Goal: Task Accomplishment & Management: Manage account settings

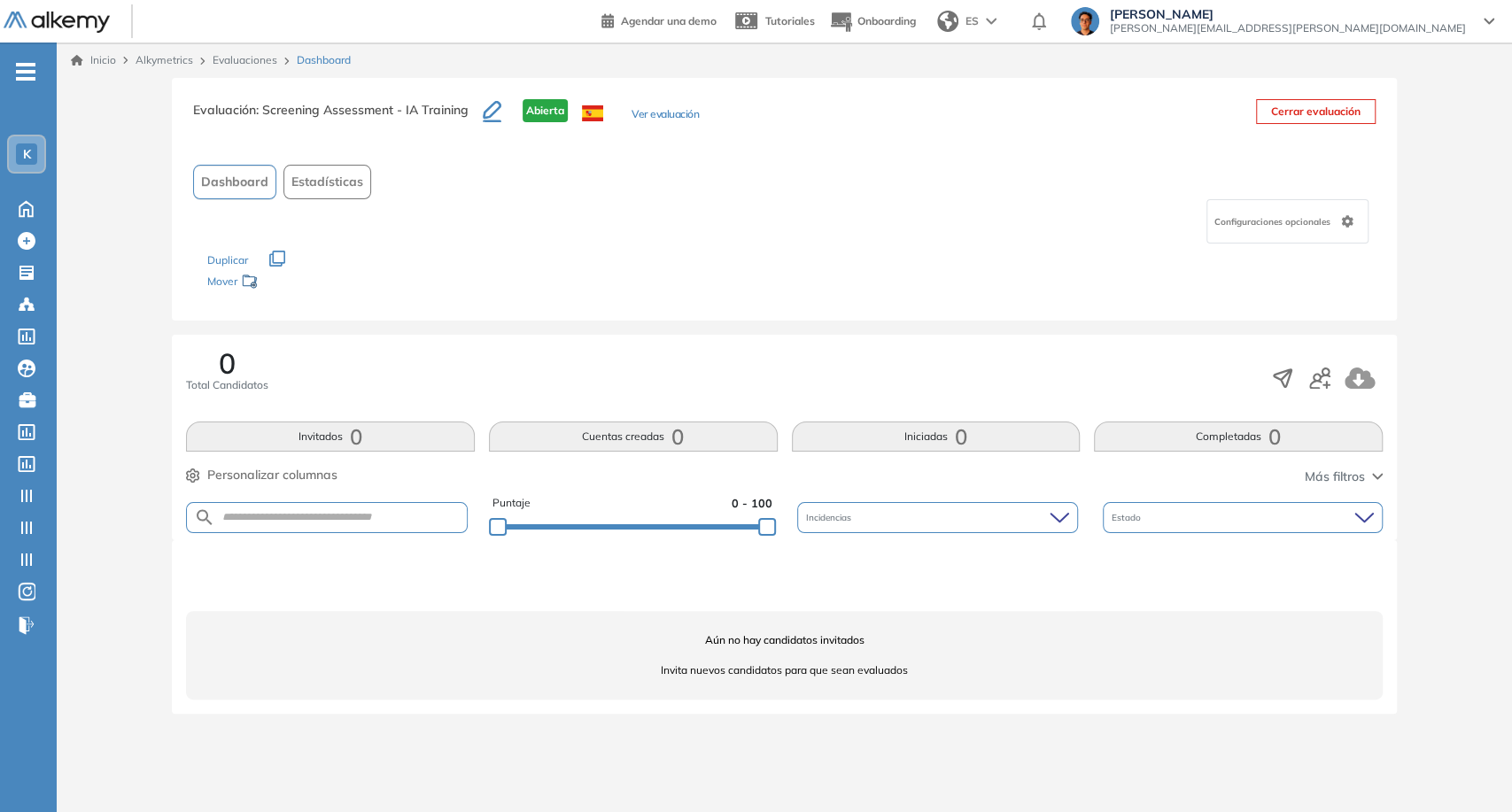
click at [78, 27] on img at bounding box center [57, 23] width 106 height 23
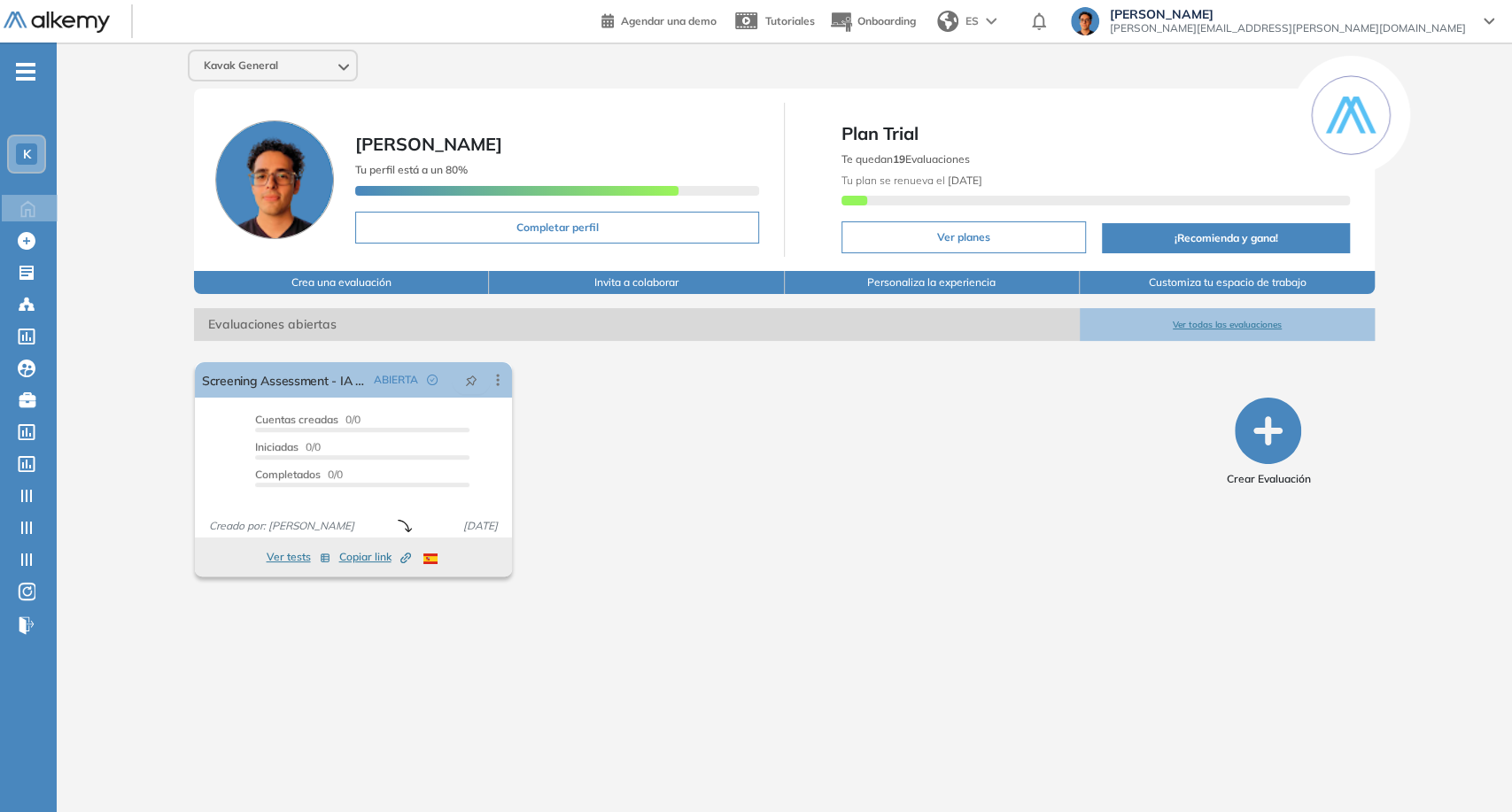
click at [254, 88] on div "[PERSON_NAME] Tu perfil está a un 80% Completar perfil Plan Trial Te quedan 19 …" at bounding box center [784, 180] width 1181 height 183
click at [262, 78] on div "Kavak General" at bounding box center [273, 65] width 167 height 28
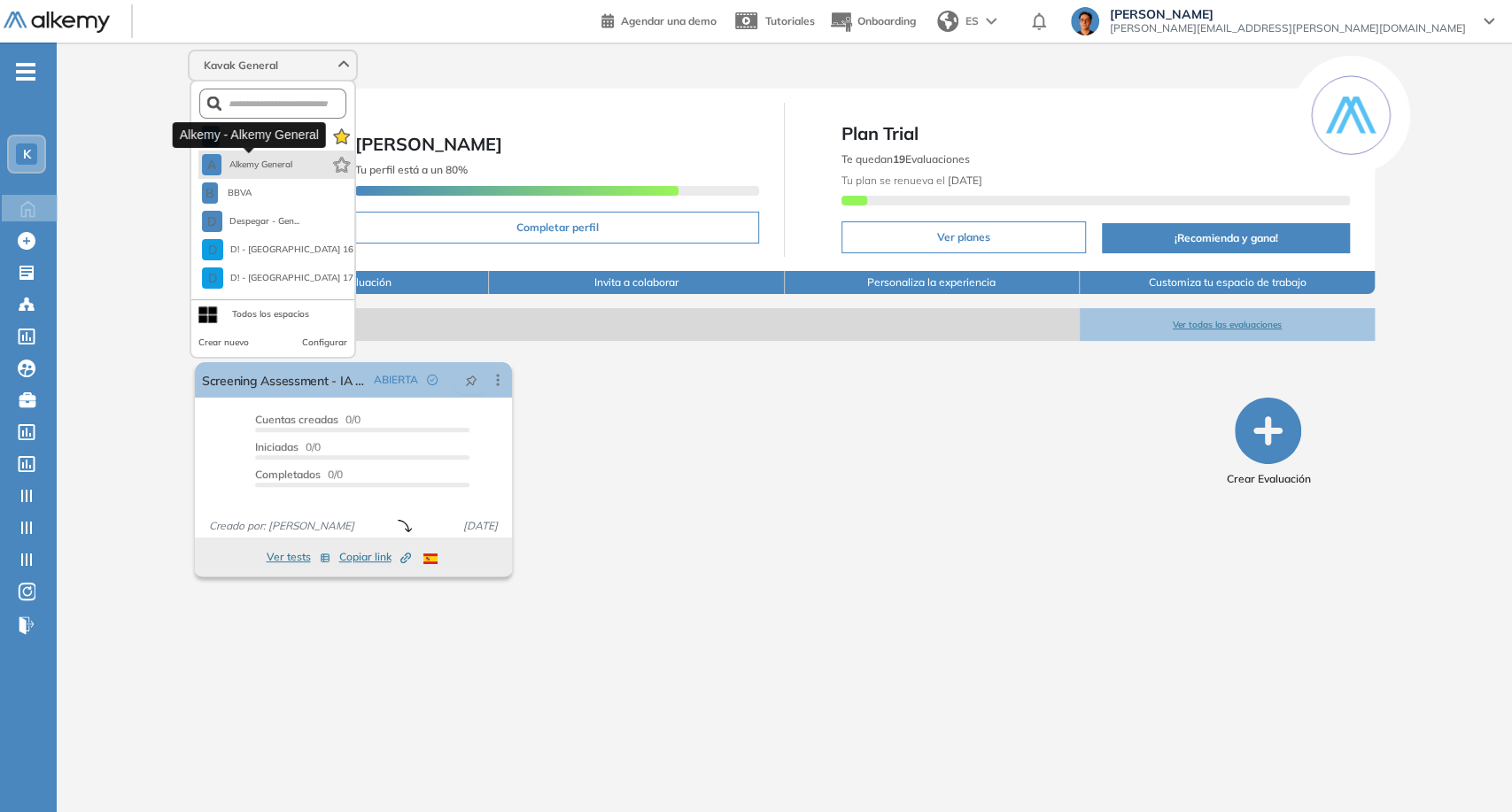
click at [255, 160] on span "Alkemy General" at bounding box center [260, 165] width 64 height 14
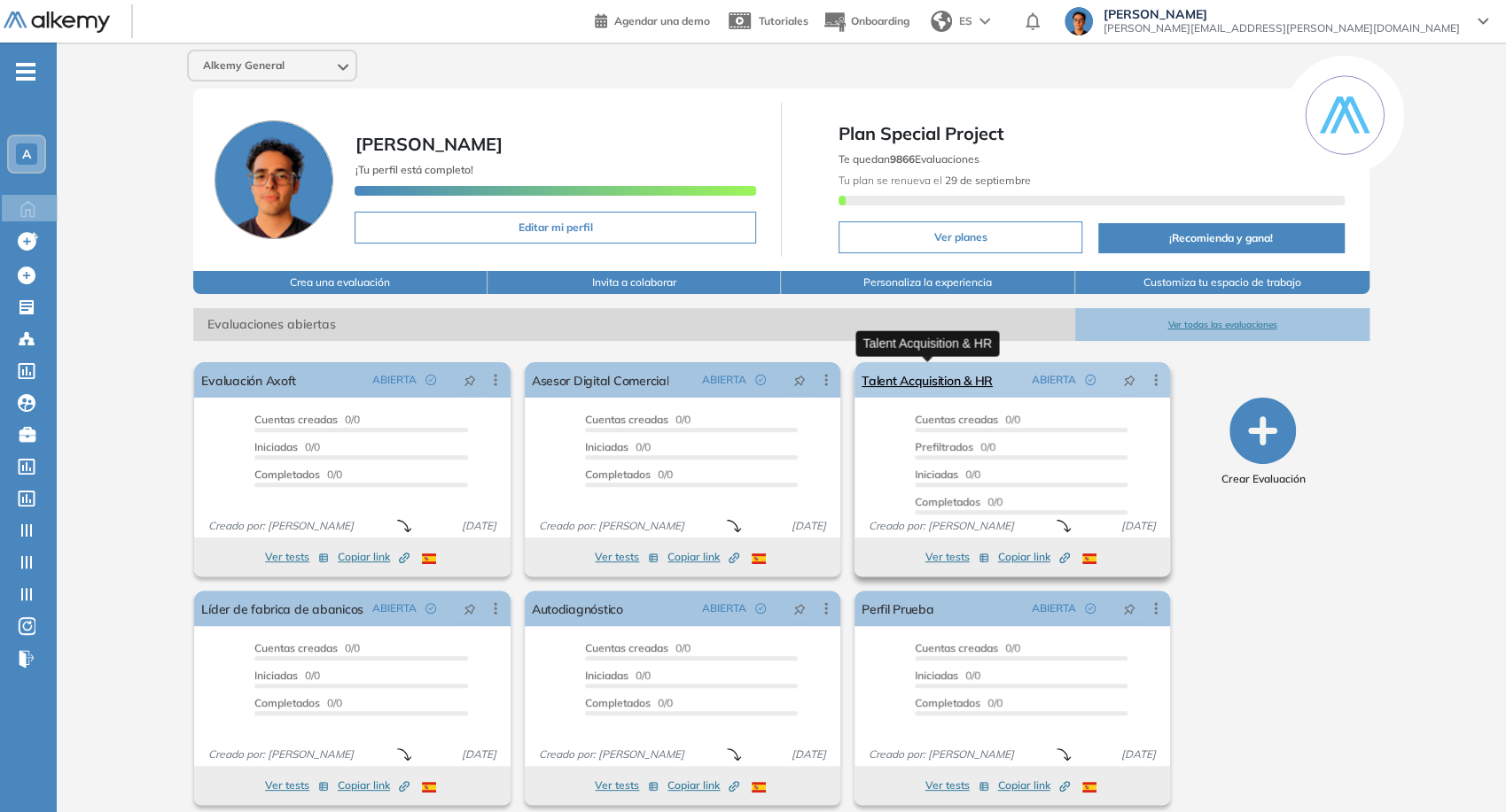
click at [933, 385] on link "Talent Acquisition & HR" at bounding box center [927, 380] width 132 height 35
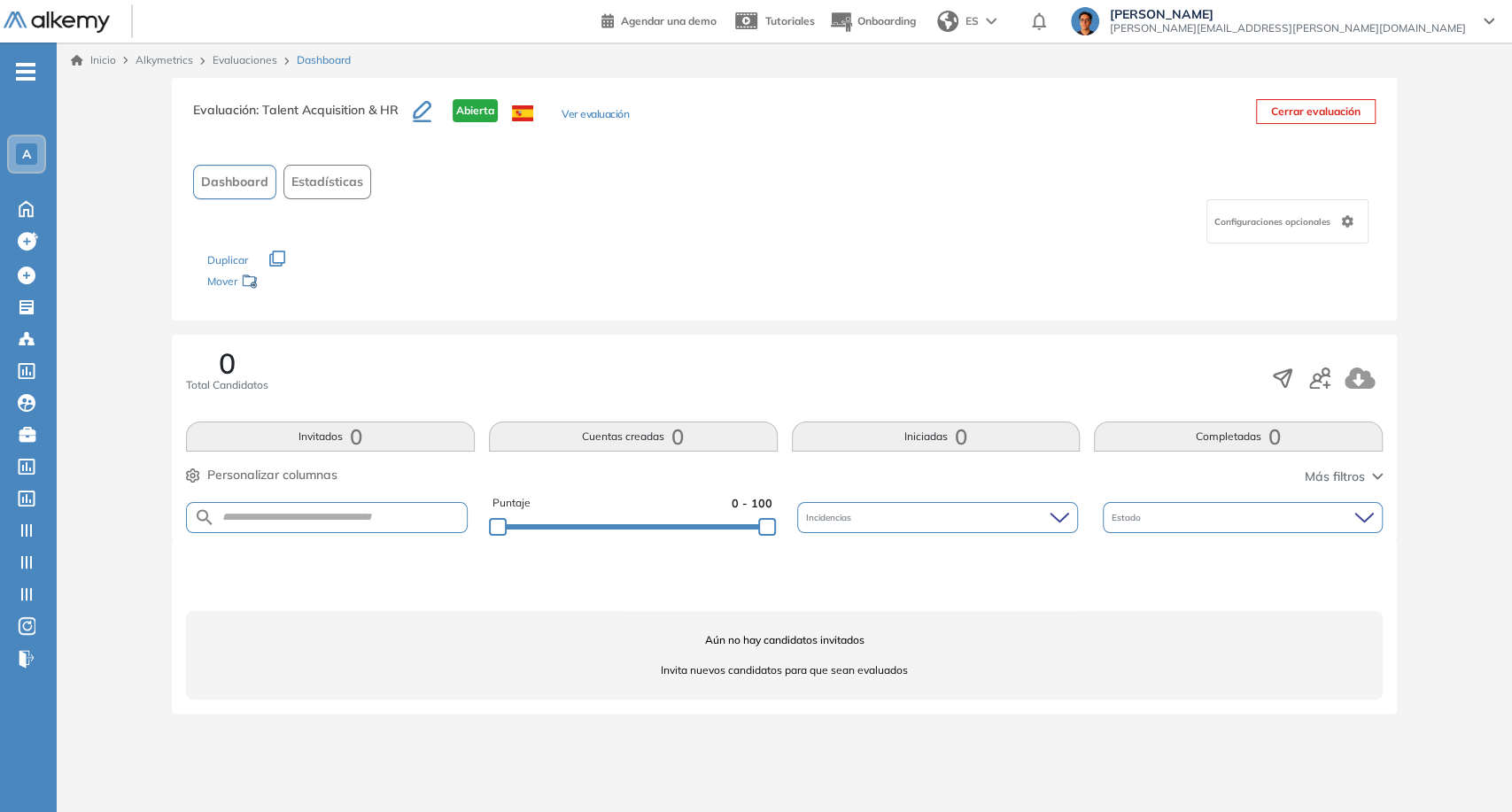
click at [620, 114] on button "Ver evaluación" at bounding box center [595, 115] width 68 height 19
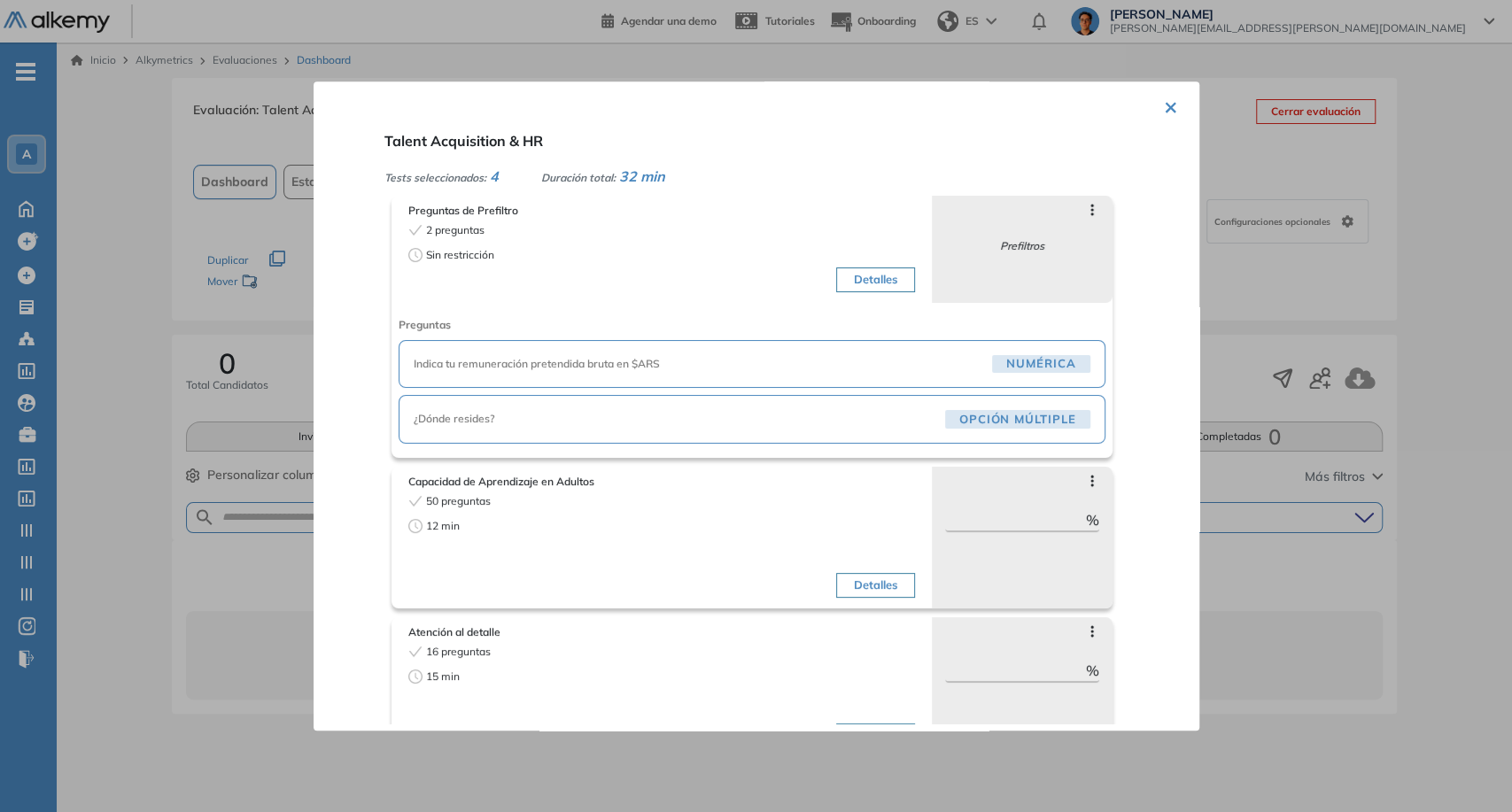
click at [715, 381] on div "Indica tu remuneración pretendida bruta en $ARS [GEOGRAPHIC_DATA]" at bounding box center [752, 365] width 707 height 49
click at [674, 243] on div "Detalles" at bounding box center [791, 261] width 249 height 78
click at [838, 270] on button "Detalles" at bounding box center [876, 280] width 79 height 25
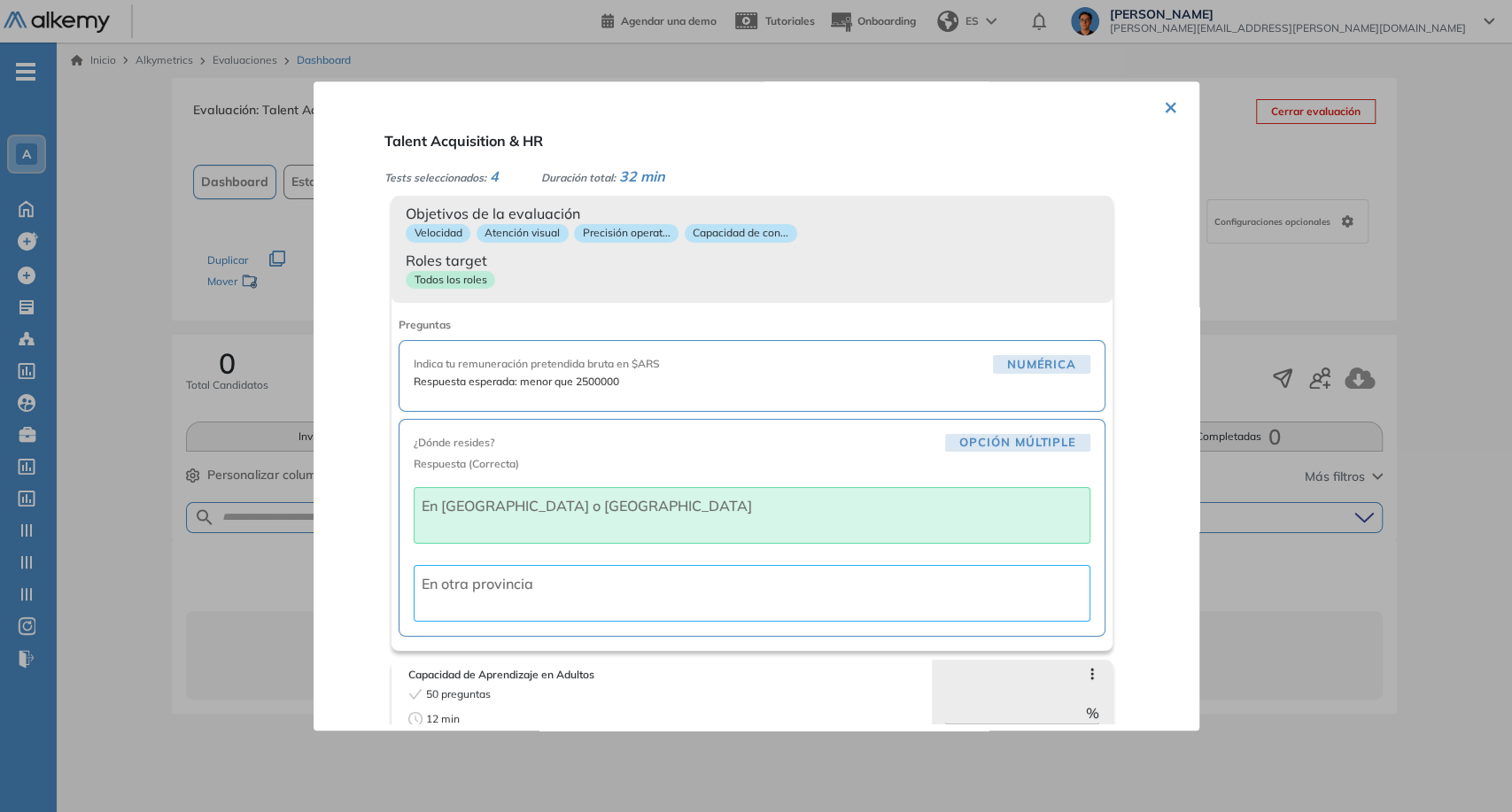
click at [840, 271] on div "Todos los roles" at bounding box center [752, 283] width 693 height 26
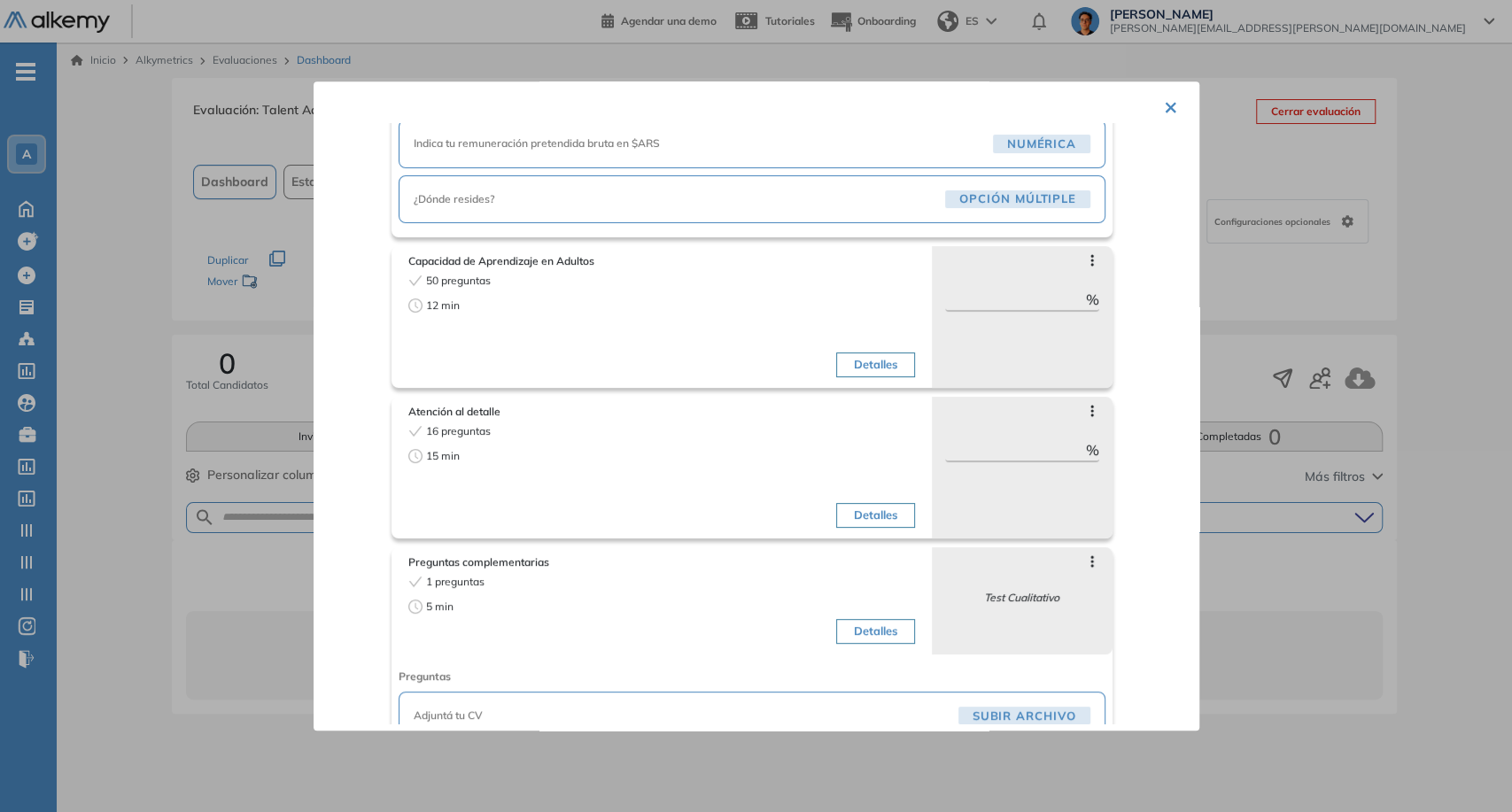
scroll to position [256, 0]
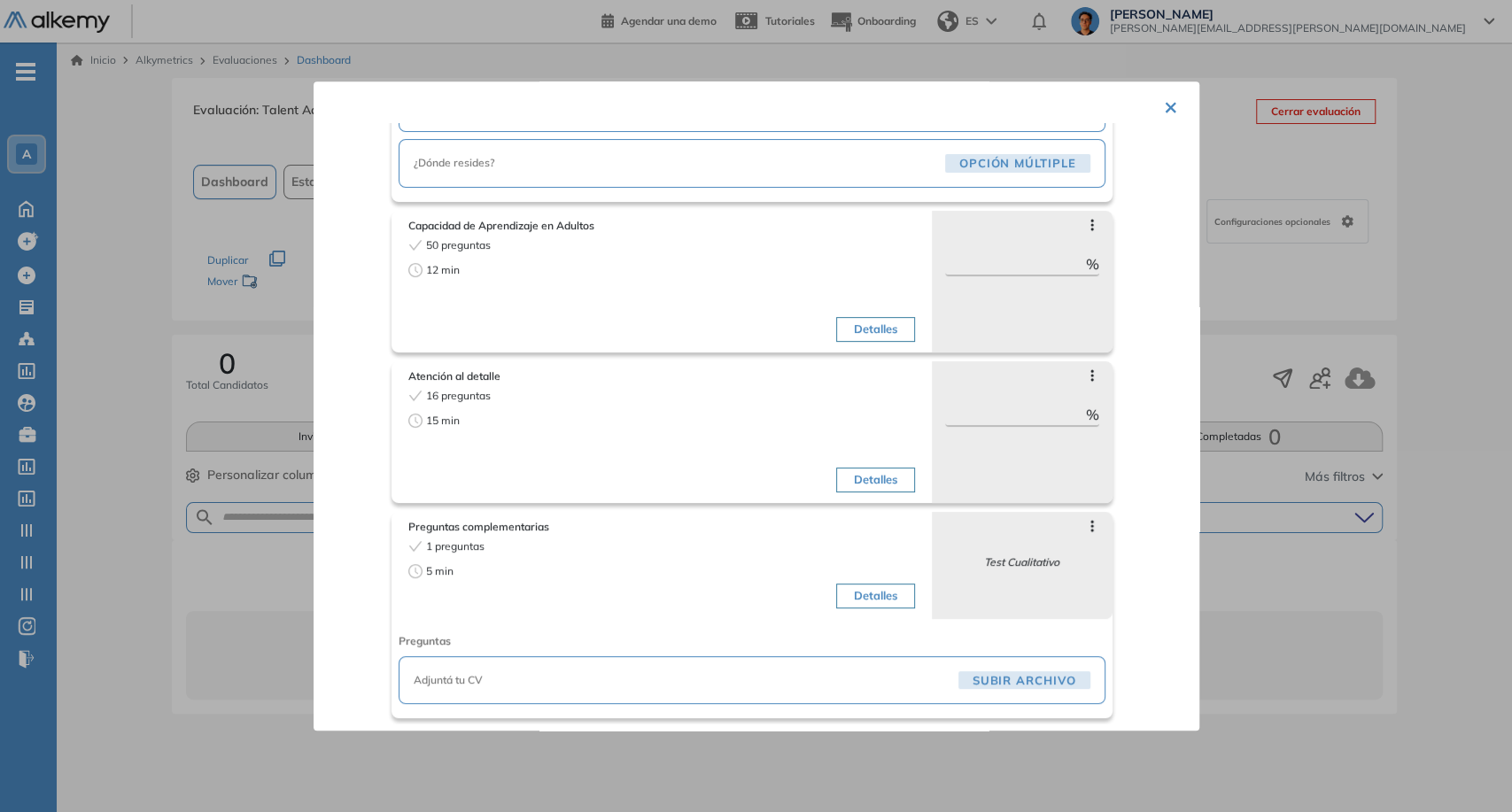
click at [885, 588] on button "Detalles" at bounding box center [876, 596] width 79 height 25
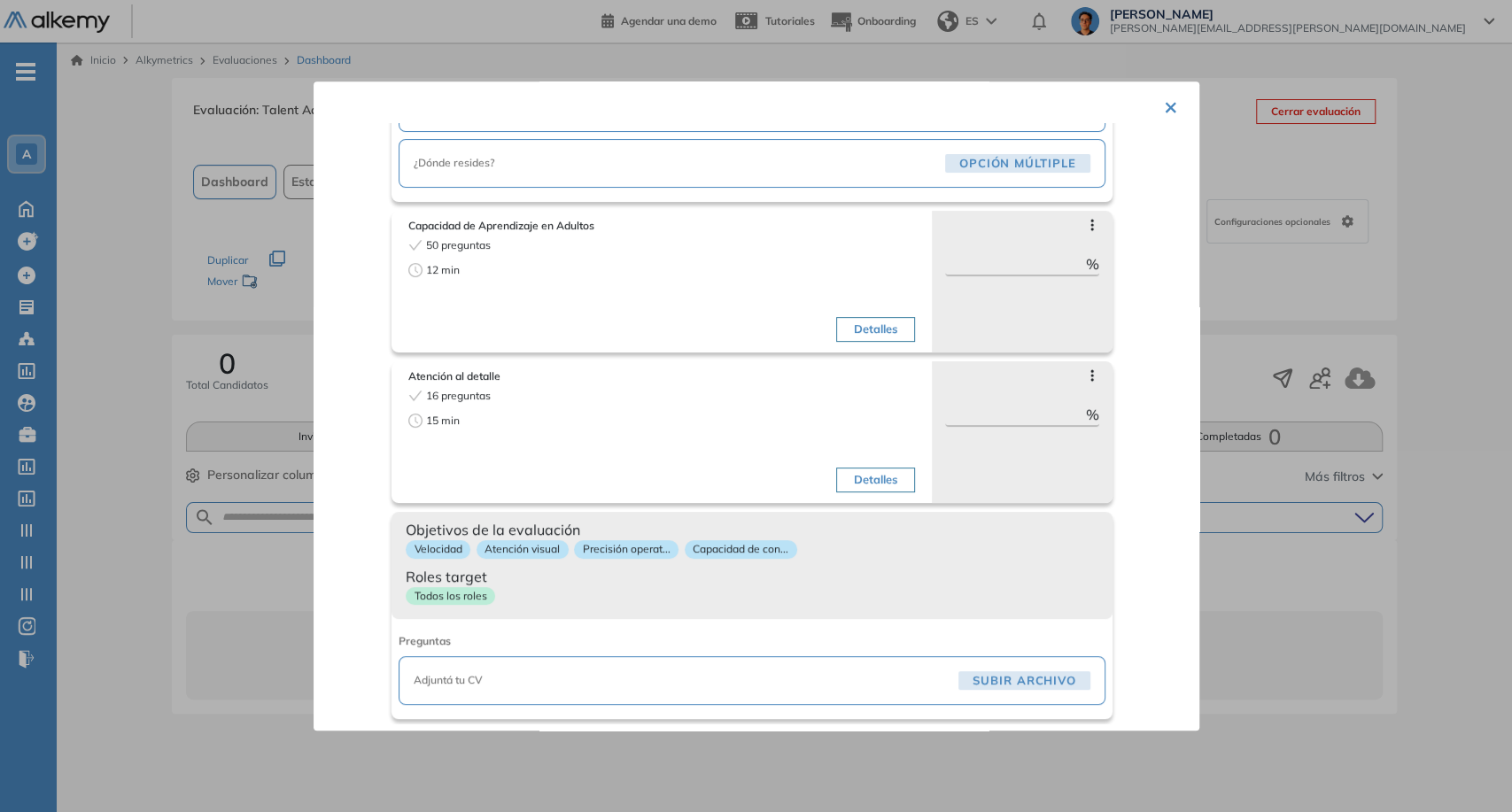
click at [885, 588] on div "Todos los roles" at bounding box center [752, 599] width 693 height 26
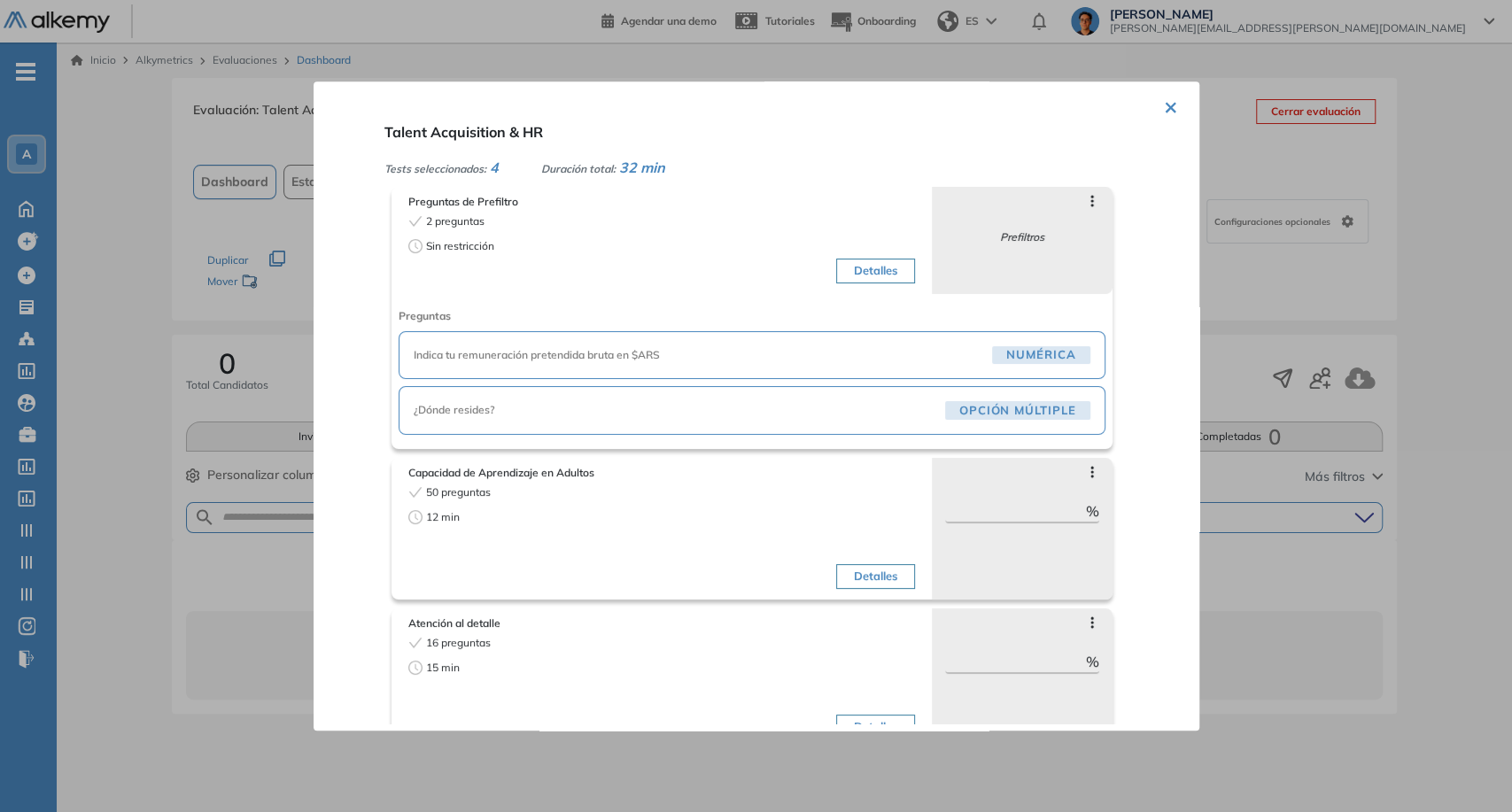
scroll to position [0, 0]
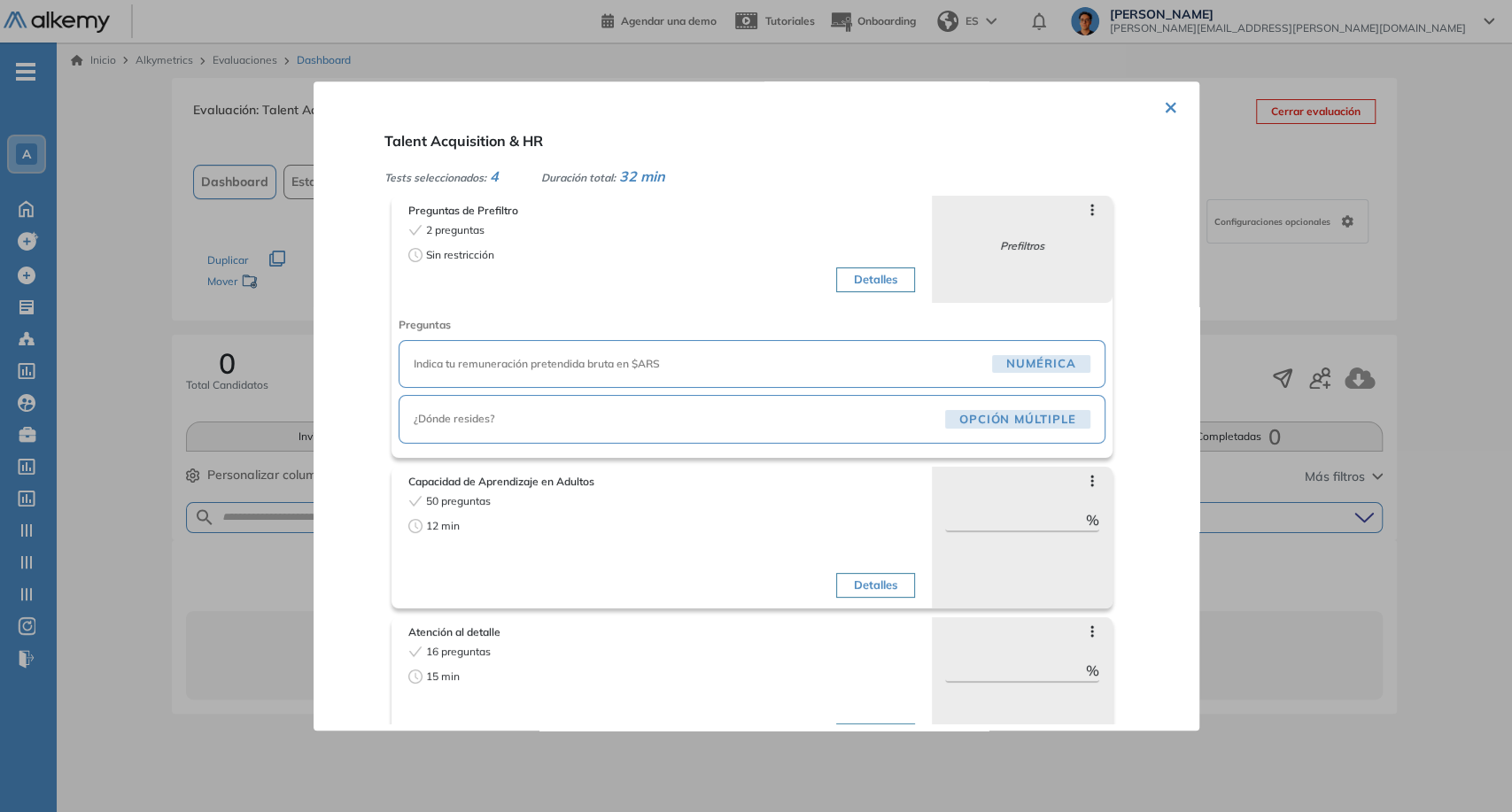
click at [1167, 101] on button "×" at bounding box center [1171, 105] width 14 height 34
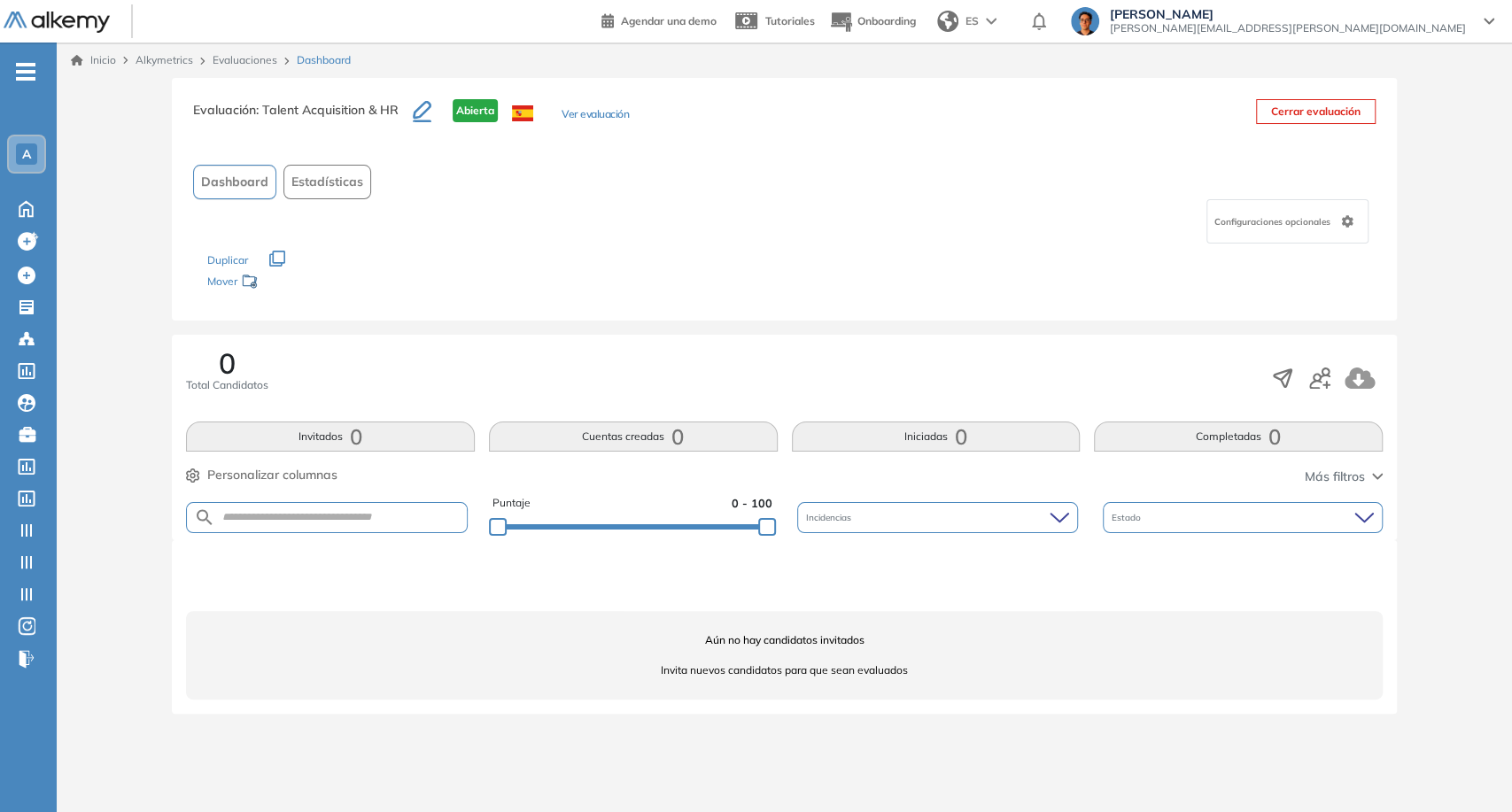
click at [257, 58] on link "Evaluaciones" at bounding box center [245, 60] width 65 height 14
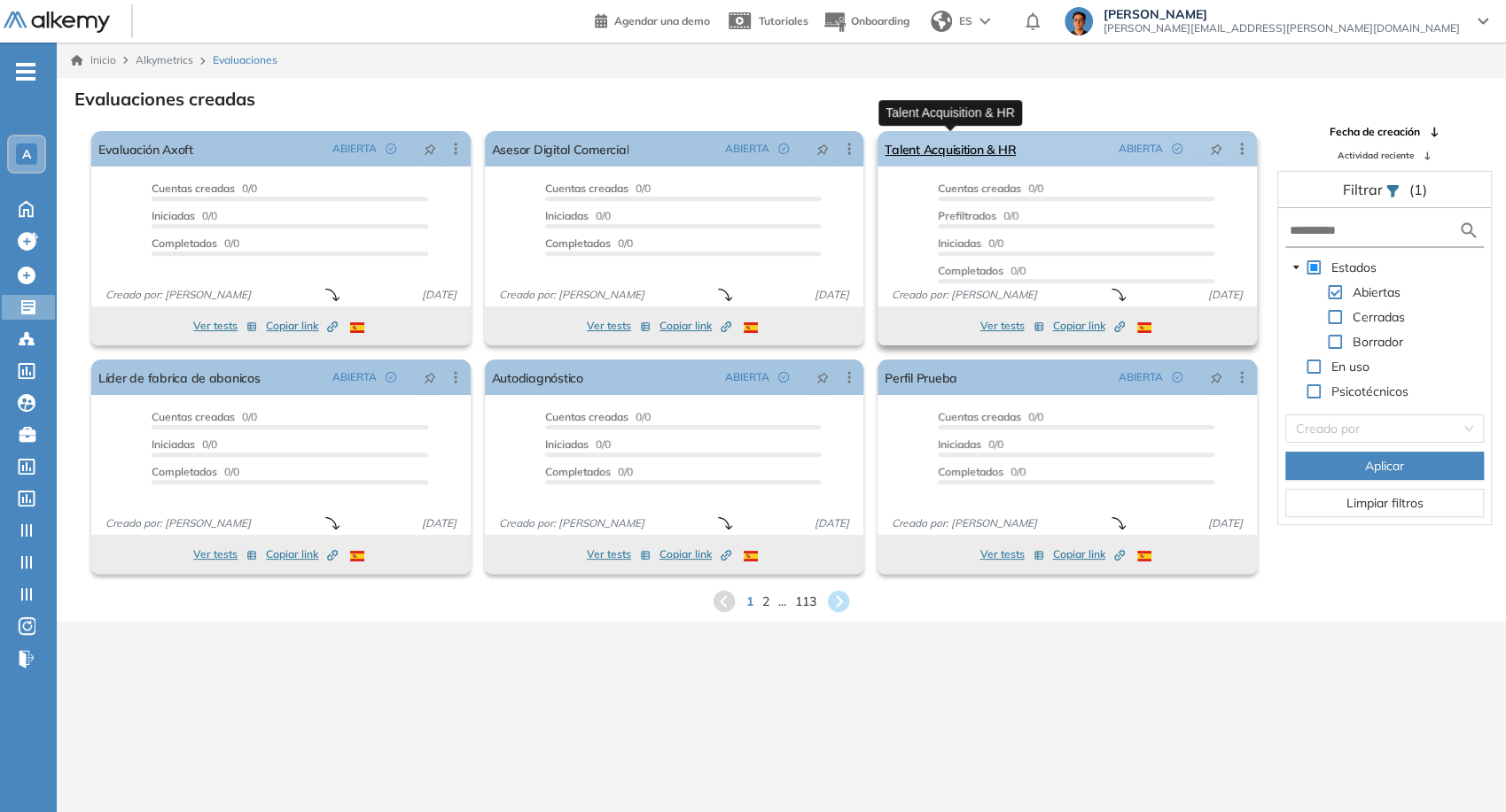
click at [917, 164] on link "Talent Acquisition & HR" at bounding box center [951, 149] width 132 height 35
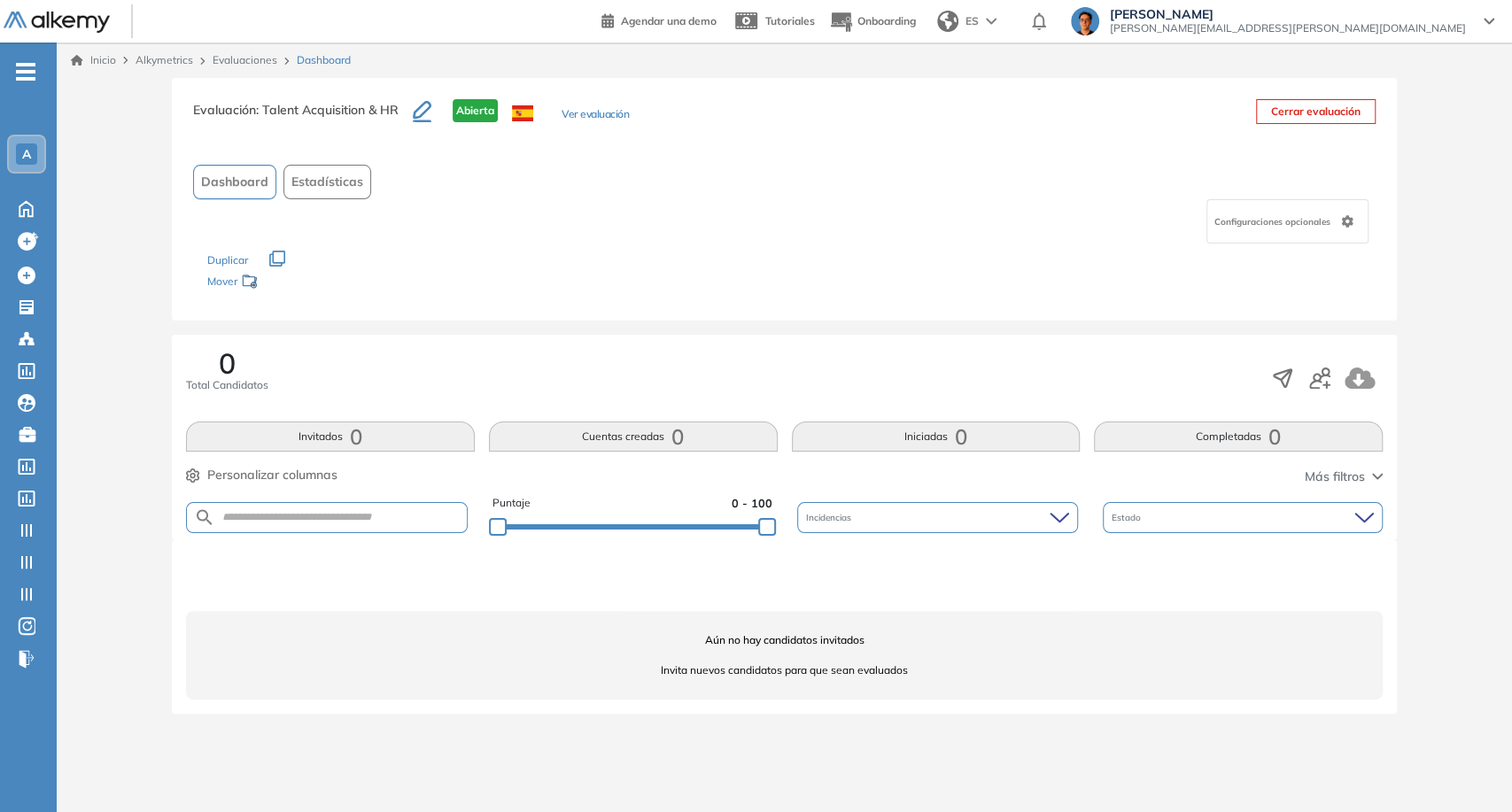
click at [1222, 223] on span "Configuraciones opcionales" at bounding box center [1274, 222] width 120 height 14
click at [1223, 225] on span "Configuraciones opcionales" at bounding box center [1274, 222] width 120 height 14
click at [314, 178] on span "Estadísticas" at bounding box center [327, 182] width 72 height 19
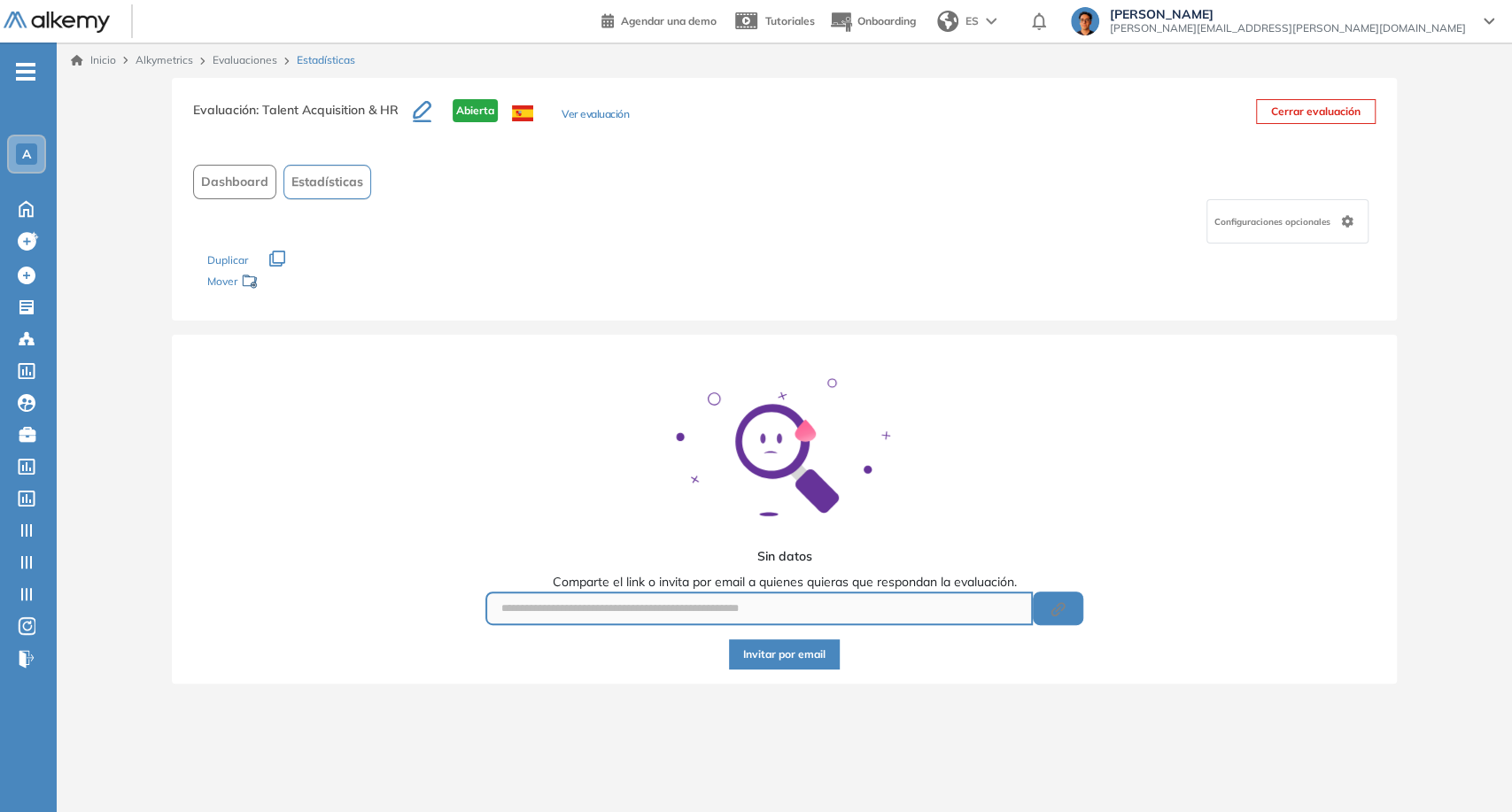
click at [258, 187] on span "Dashboard" at bounding box center [235, 182] width 68 height 19
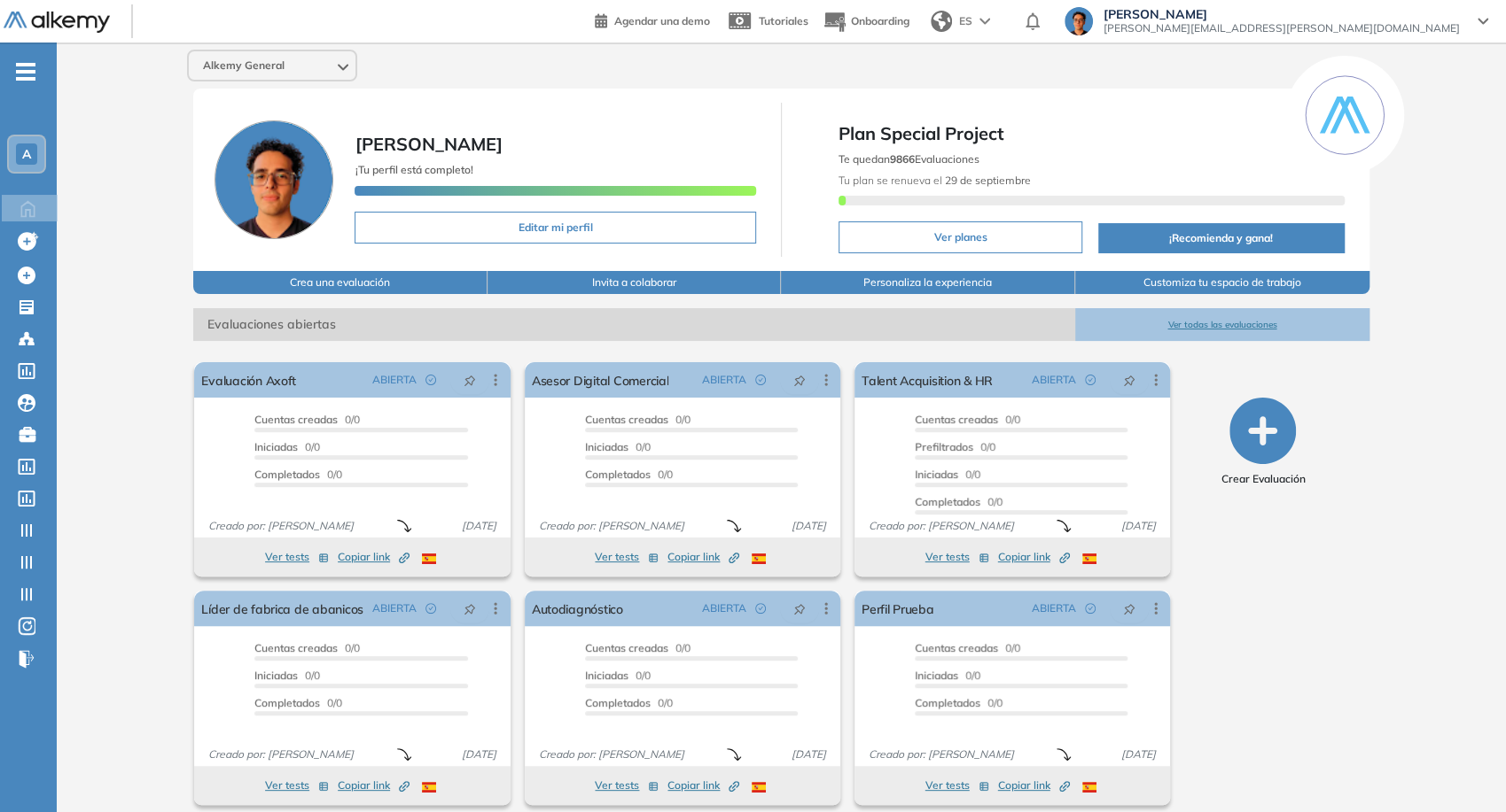
click at [1355, 17] on span "[PERSON_NAME]" at bounding box center [1281, 14] width 357 height 14
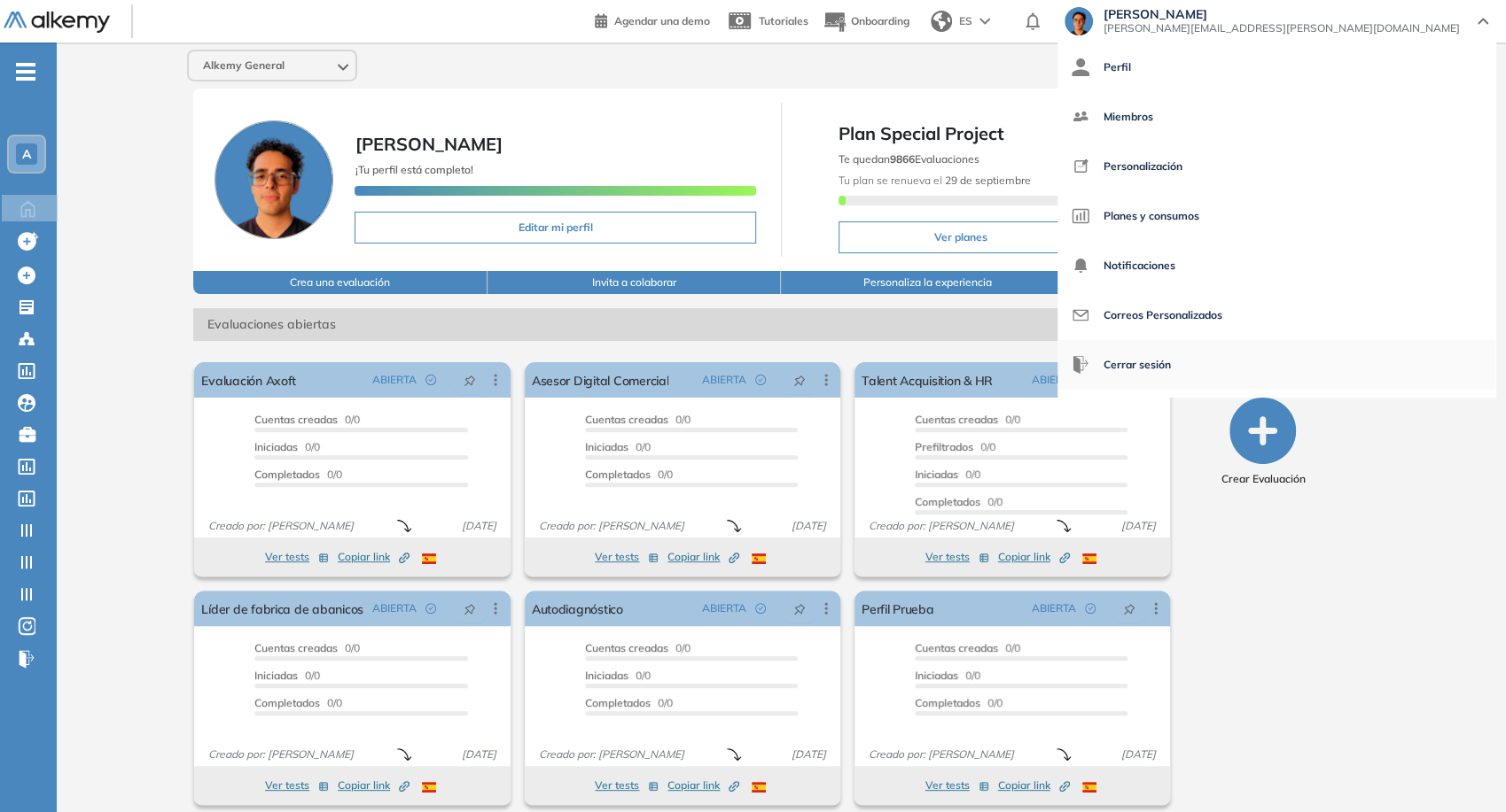
click at [1171, 358] on span "Cerrar sesión" at bounding box center [1137, 364] width 68 height 42
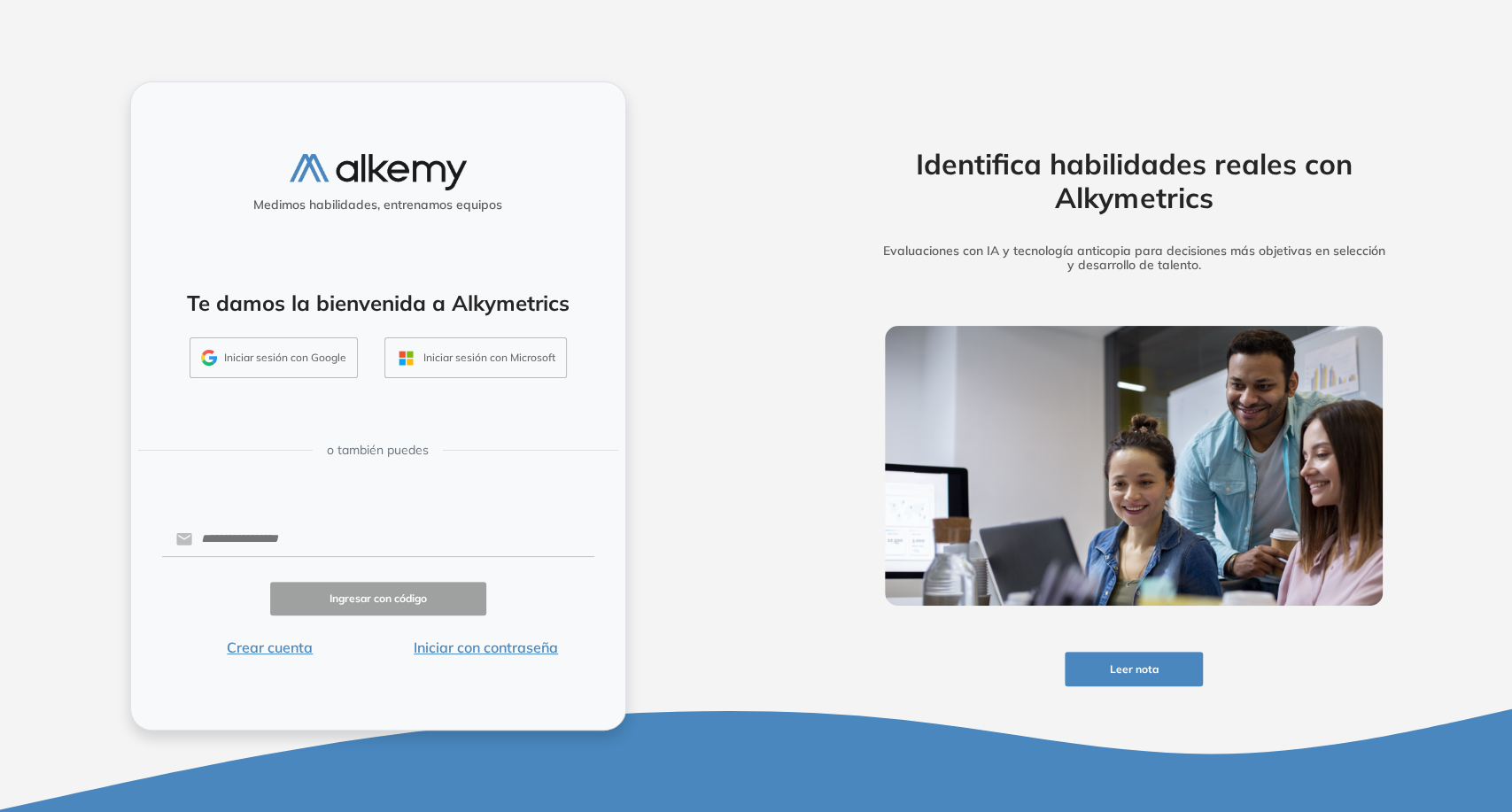
click at [316, 374] on button "Iniciar sesión con Google" at bounding box center [273, 358] width 168 height 41
click at [365, 524] on input "text" at bounding box center [393, 539] width 402 height 33
type input "**********"
click at [496, 649] on button "Iniciar con contraseña" at bounding box center [486, 648] width 216 height 22
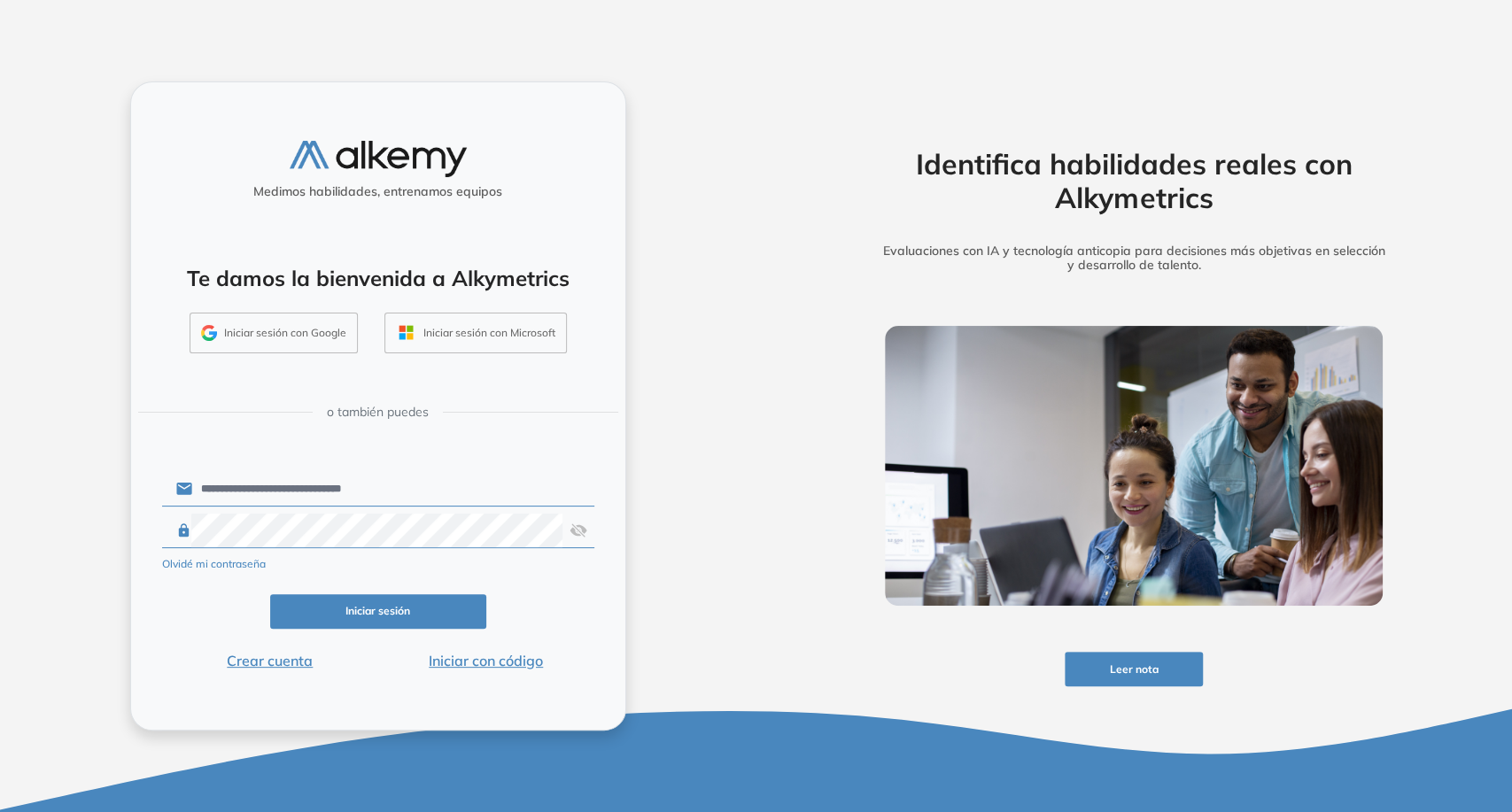
click at [431, 603] on button "Iniciar sesión" at bounding box center [378, 612] width 216 height 34
